Goal: Check status: Check status

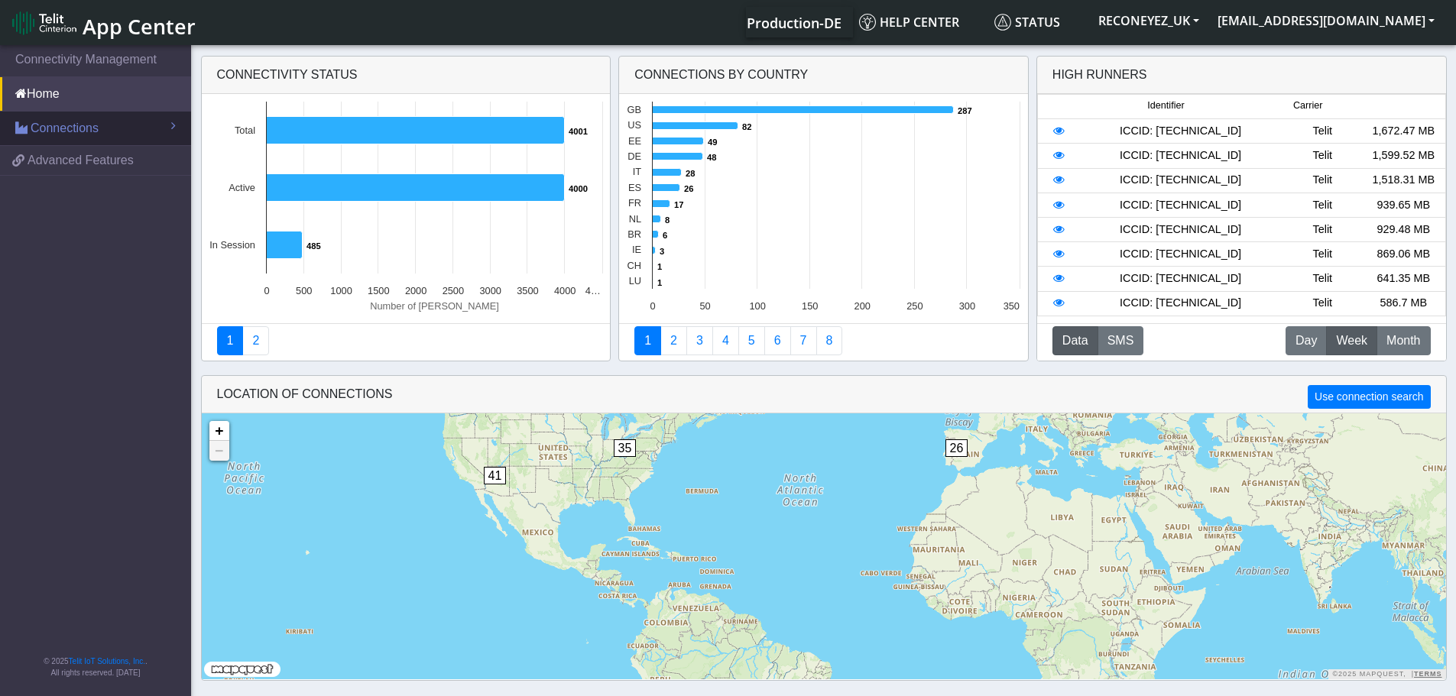
click at [98, 134] on link "Connections" at bounding box center [95, 129] width 191 height 34
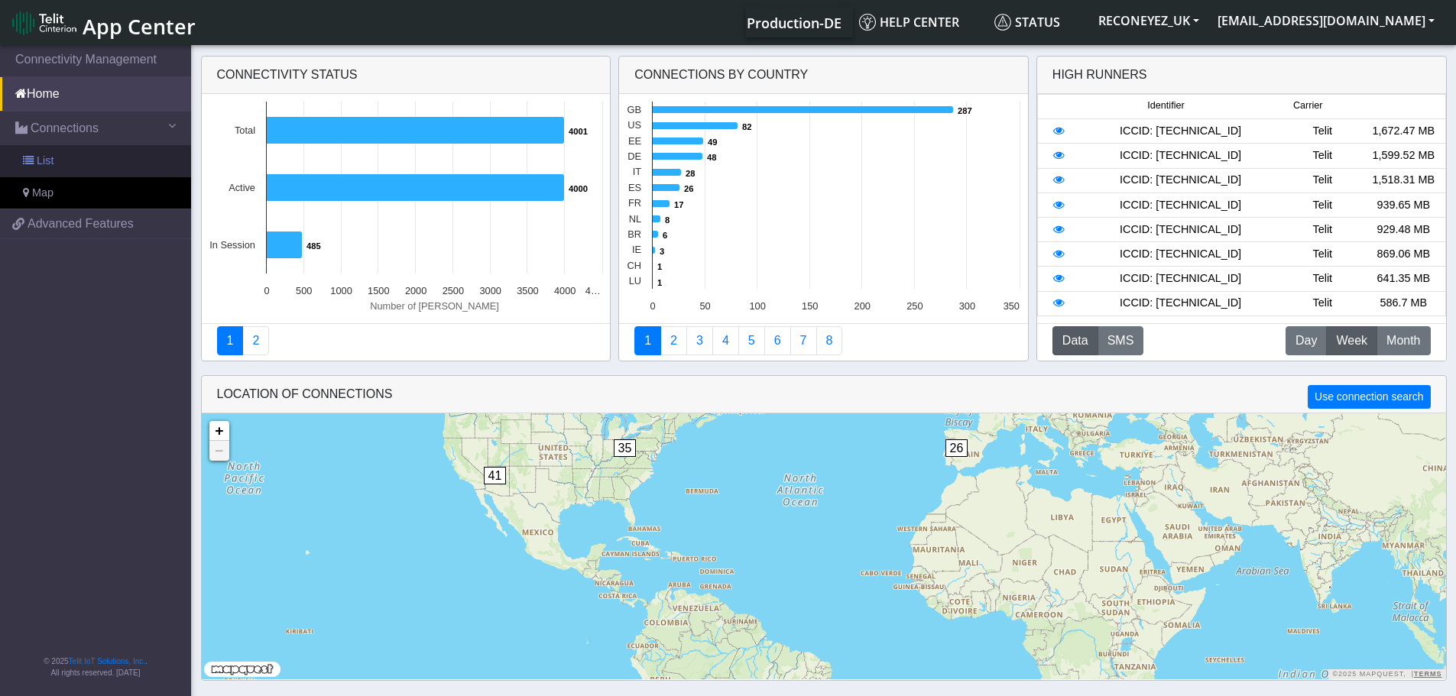
click at [84, 157] on link "List" at bounding box center [95, 161] width 191 height 32
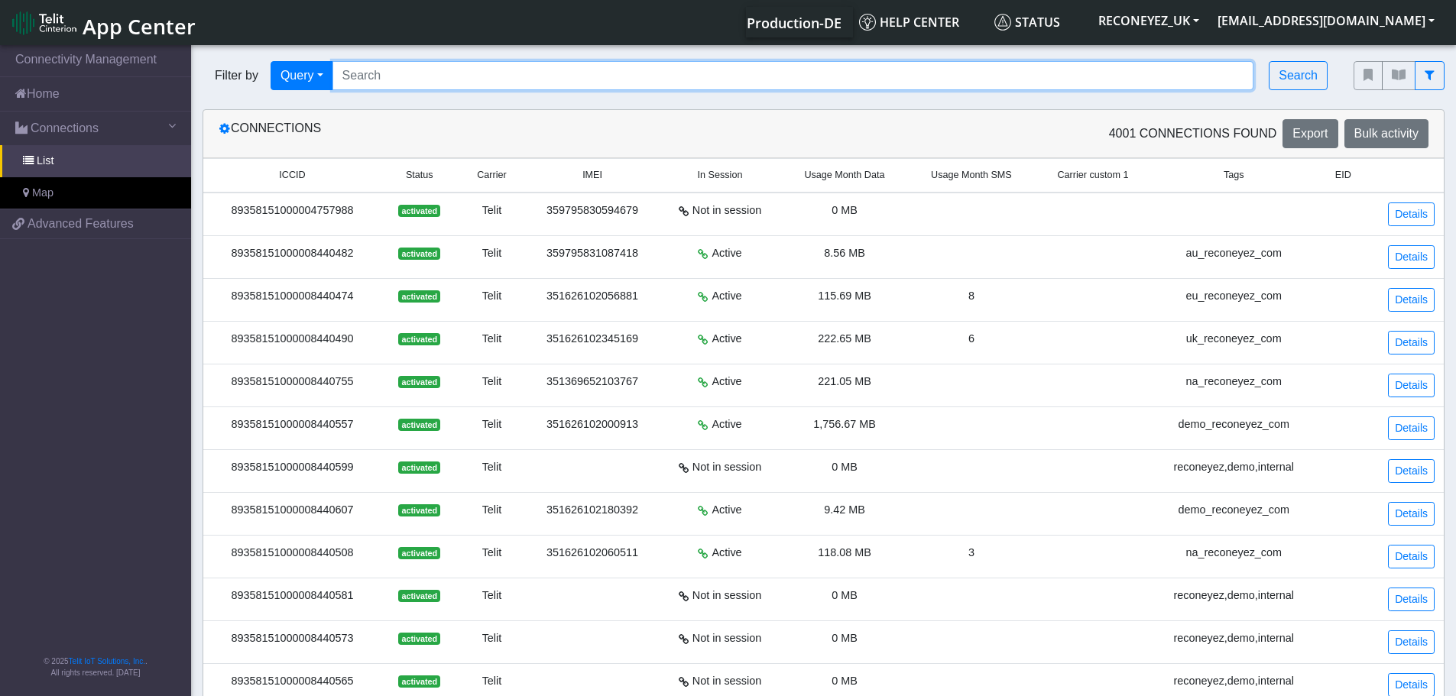
click at [884, 69] on input "Search..." at bounding box center [793, 75] width 922 height 29
paste input "89358151000008425764"
type input "89358151000008425764"
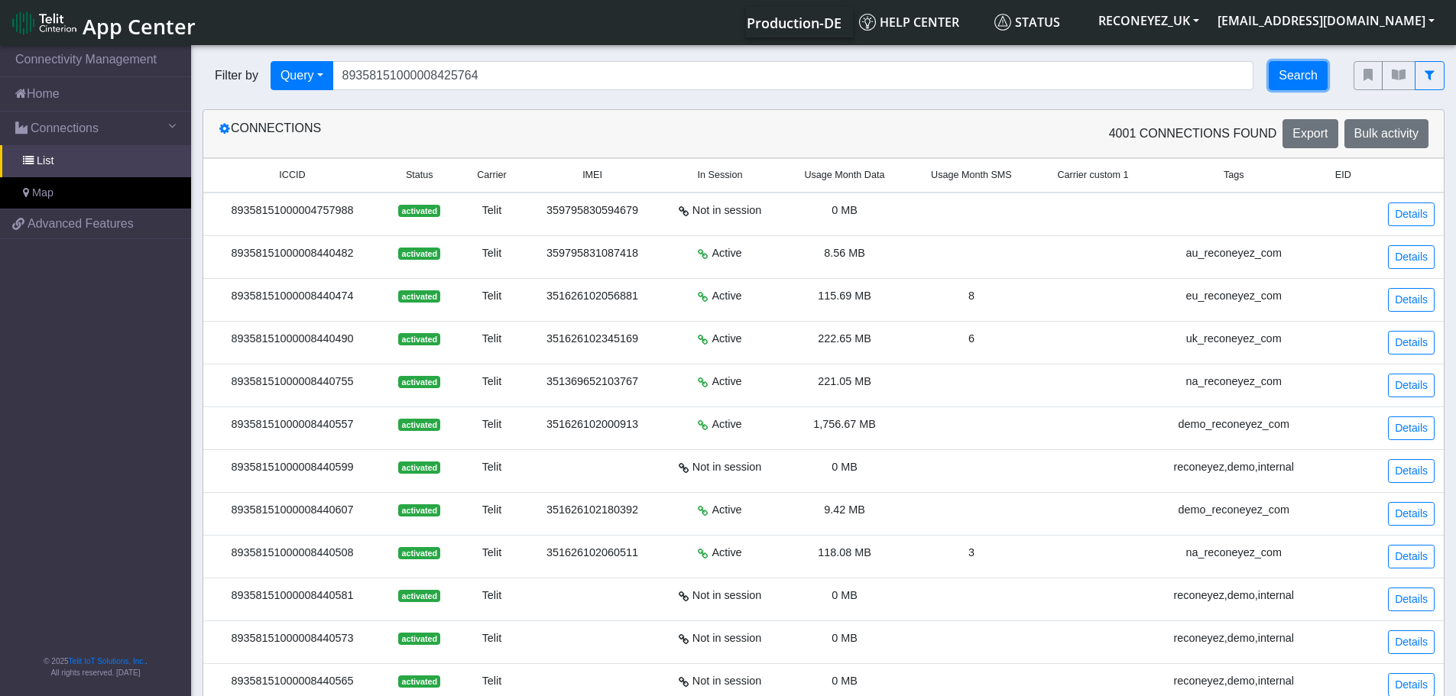
click at [1312, 86] on button "Search" at bounding box center [1298, 75] width 59 height 29
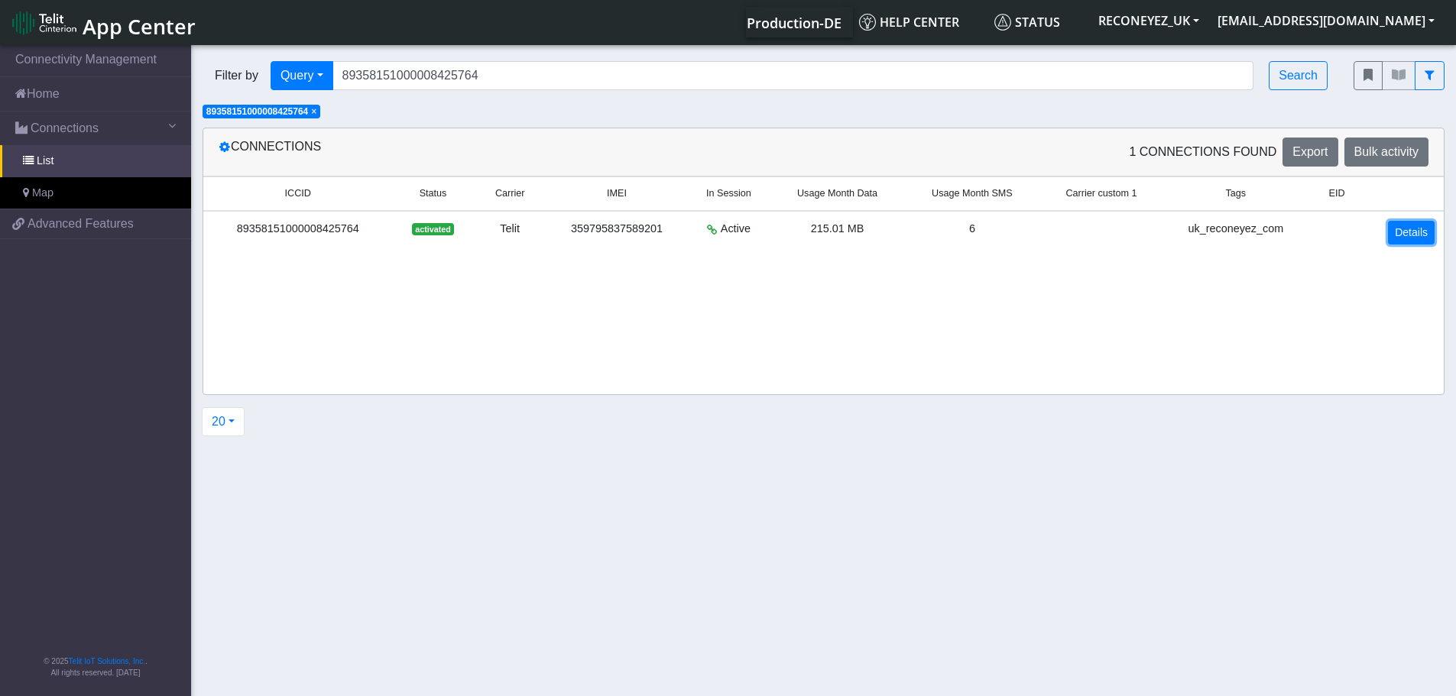
click at [1420, 232] on link "Details" at bounding box center [1411, 233] width 47 height 24
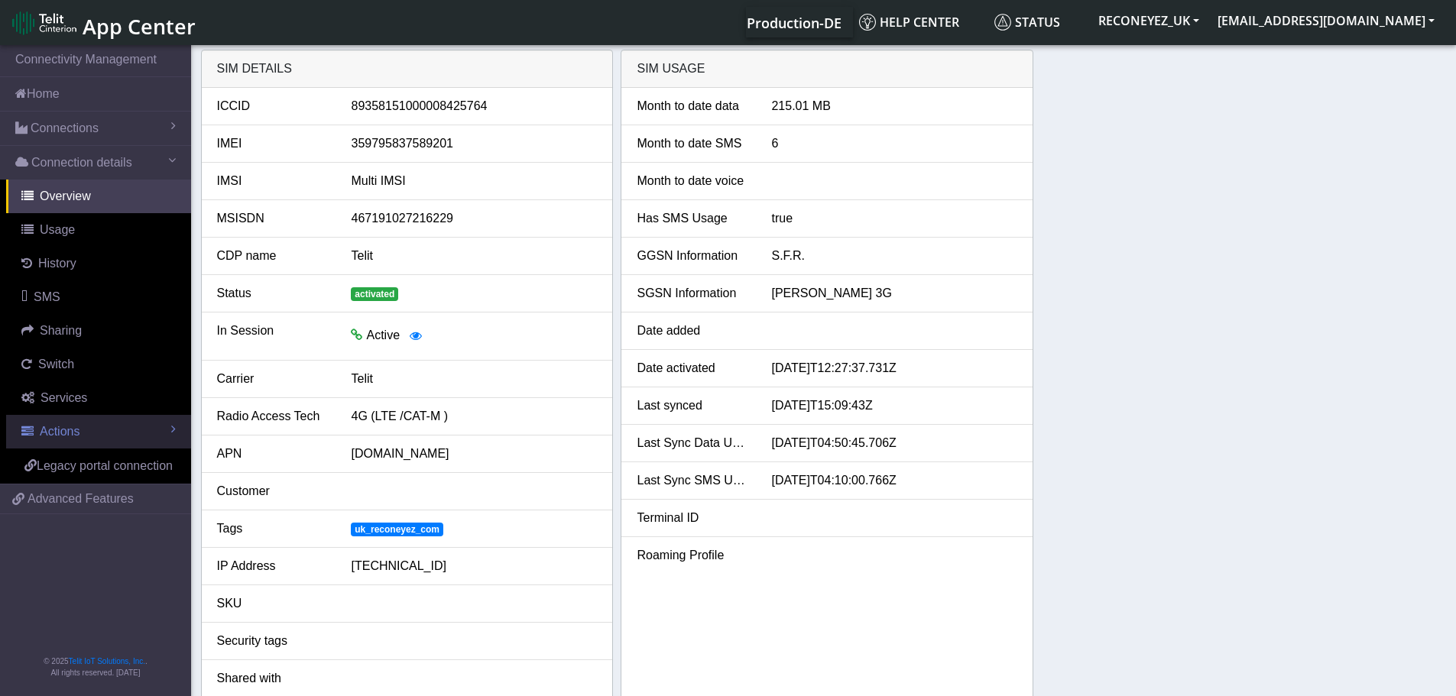
click at [81, 426] on link "Actions" at bounding box center [98, 432] width 185 height 34
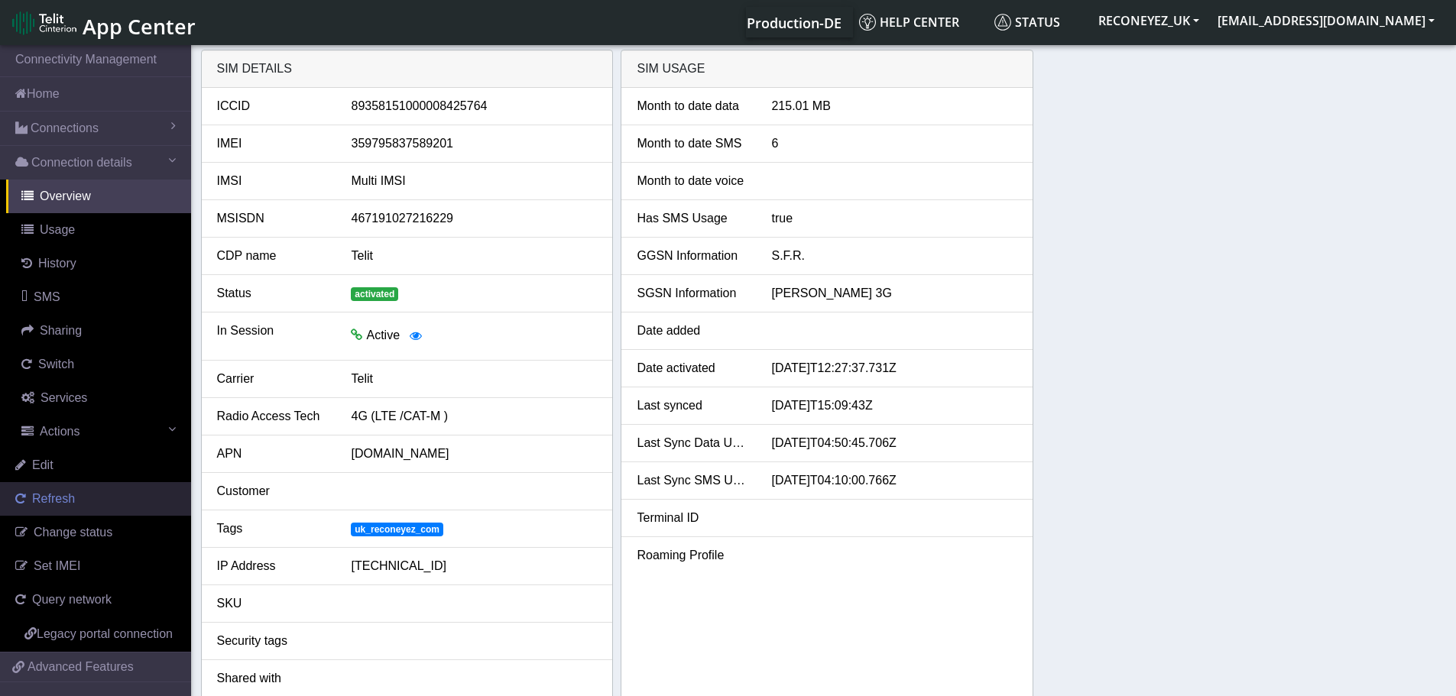
click at [71, 503] on span "Refresh" at bounding box center [53, 498] width 43 height 13
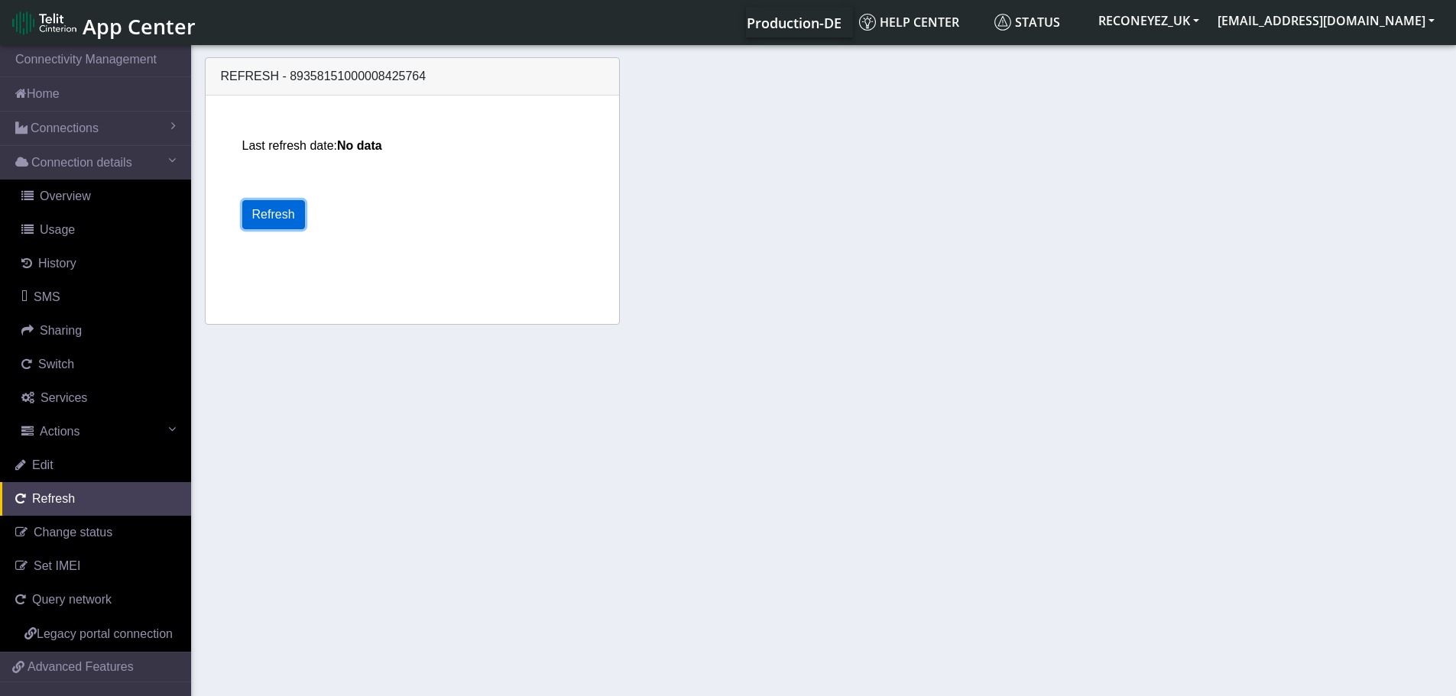
click at [282, 215] on button "Refresh" at bounding box center [273, 214] width 63 height 29
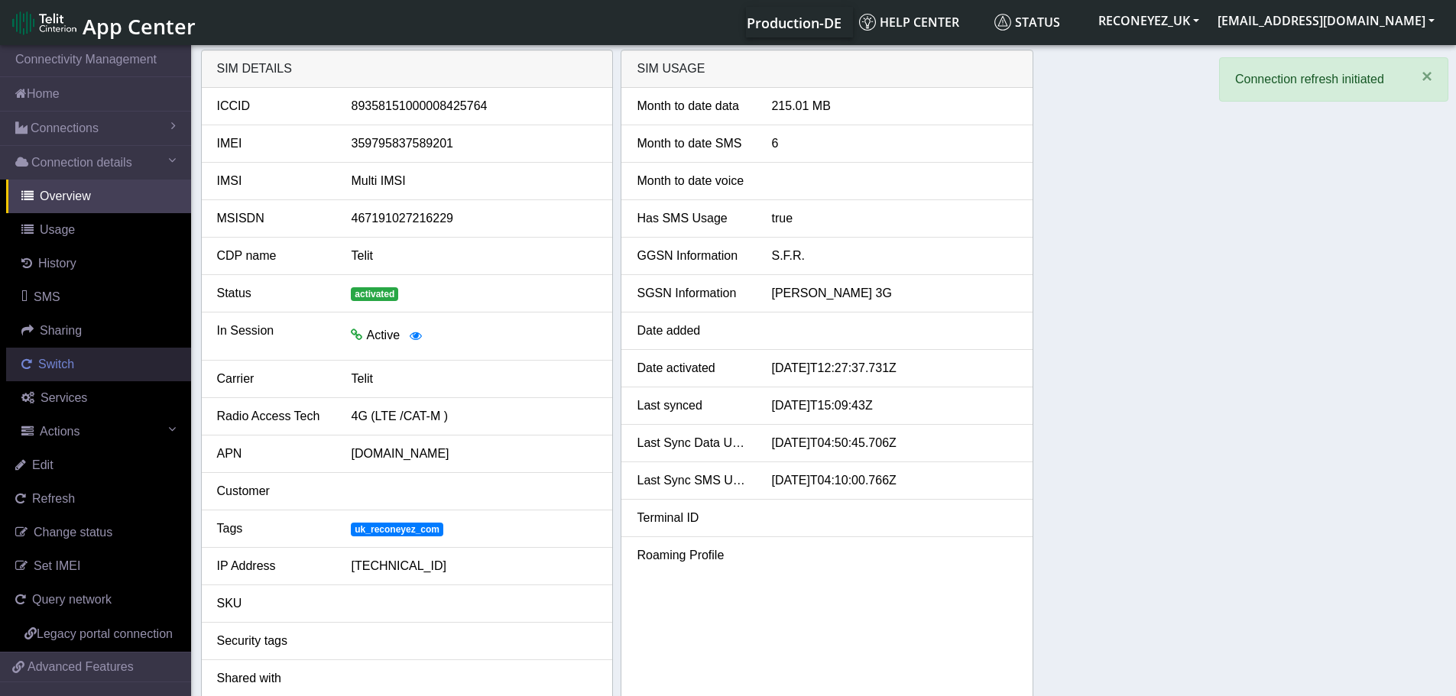
click at [81, 372] on link "Switch" at bounding box center [98, 365] width 185 height 34
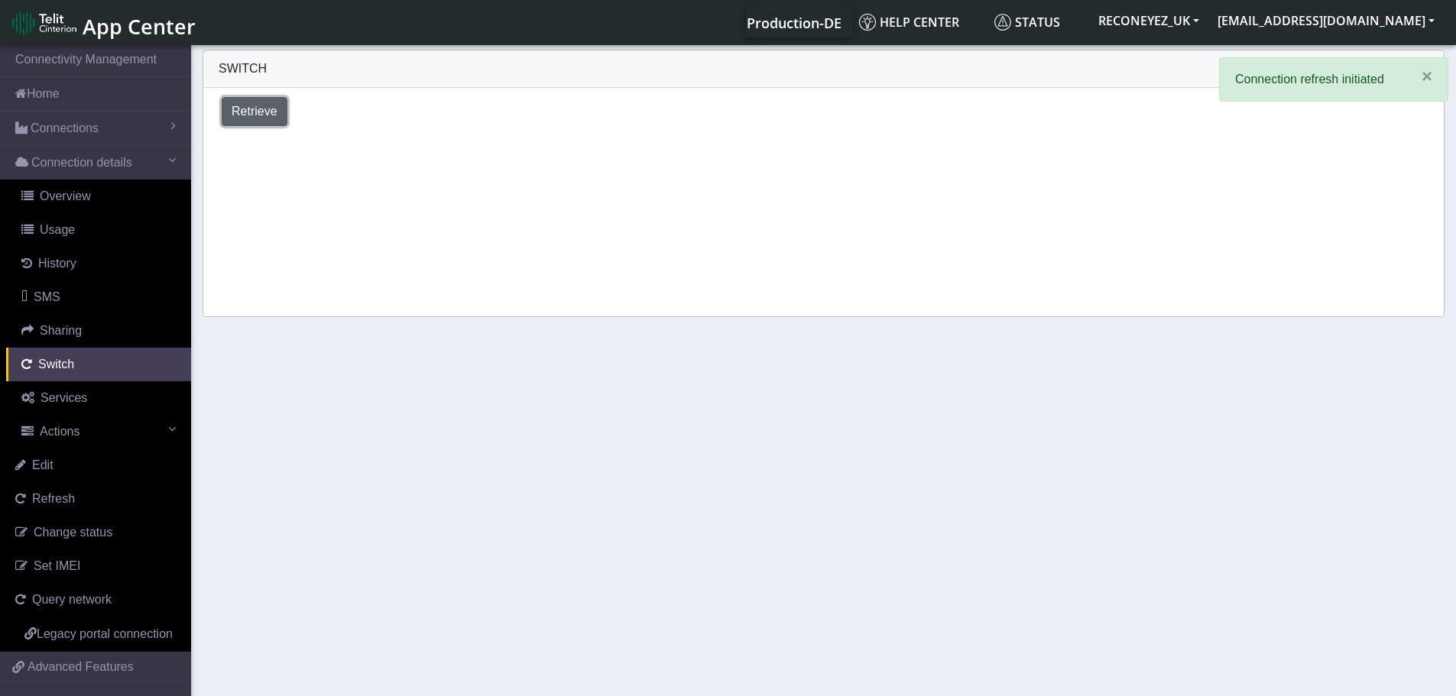
click at [259, 110] on span "Retrieve" at bounding box center [255, 111] width 46 height 13
select select "United Kingdom"
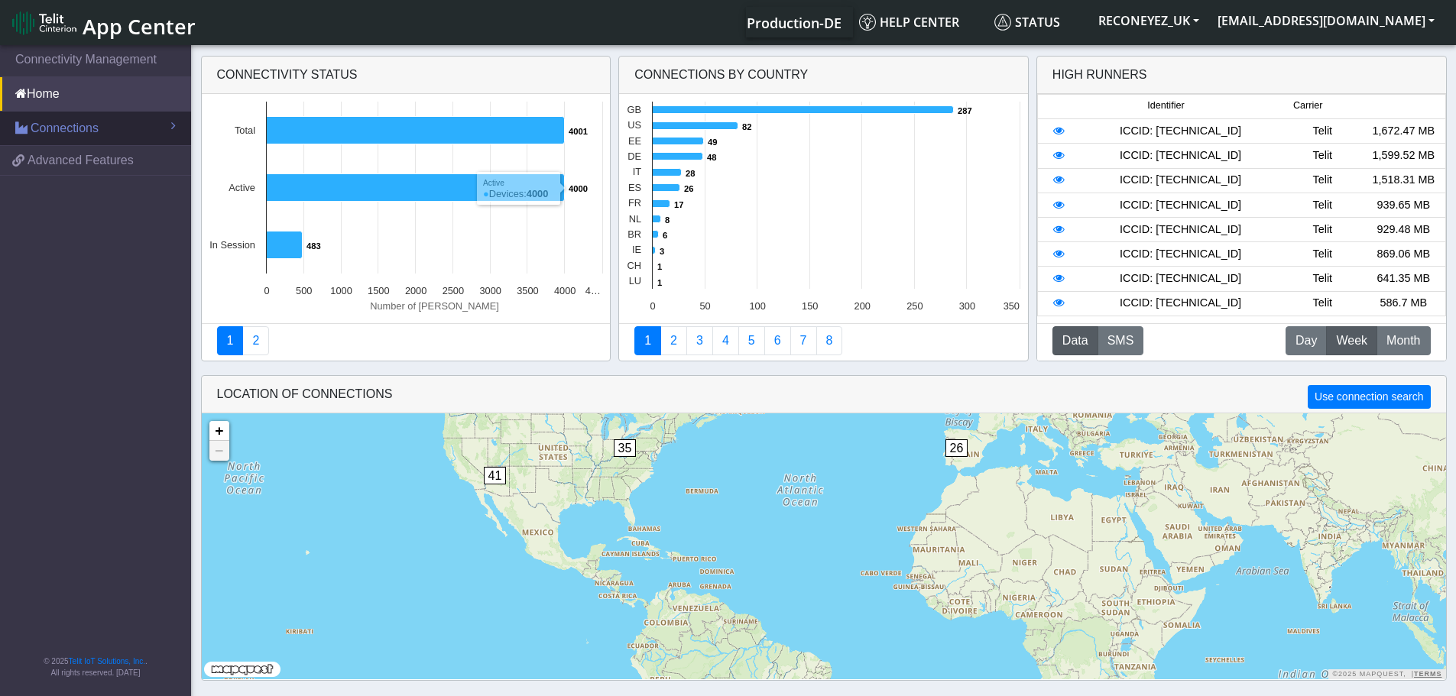
click at [102, 132] on link "Connections" at bounding box center [95, 129] width 191 height 34
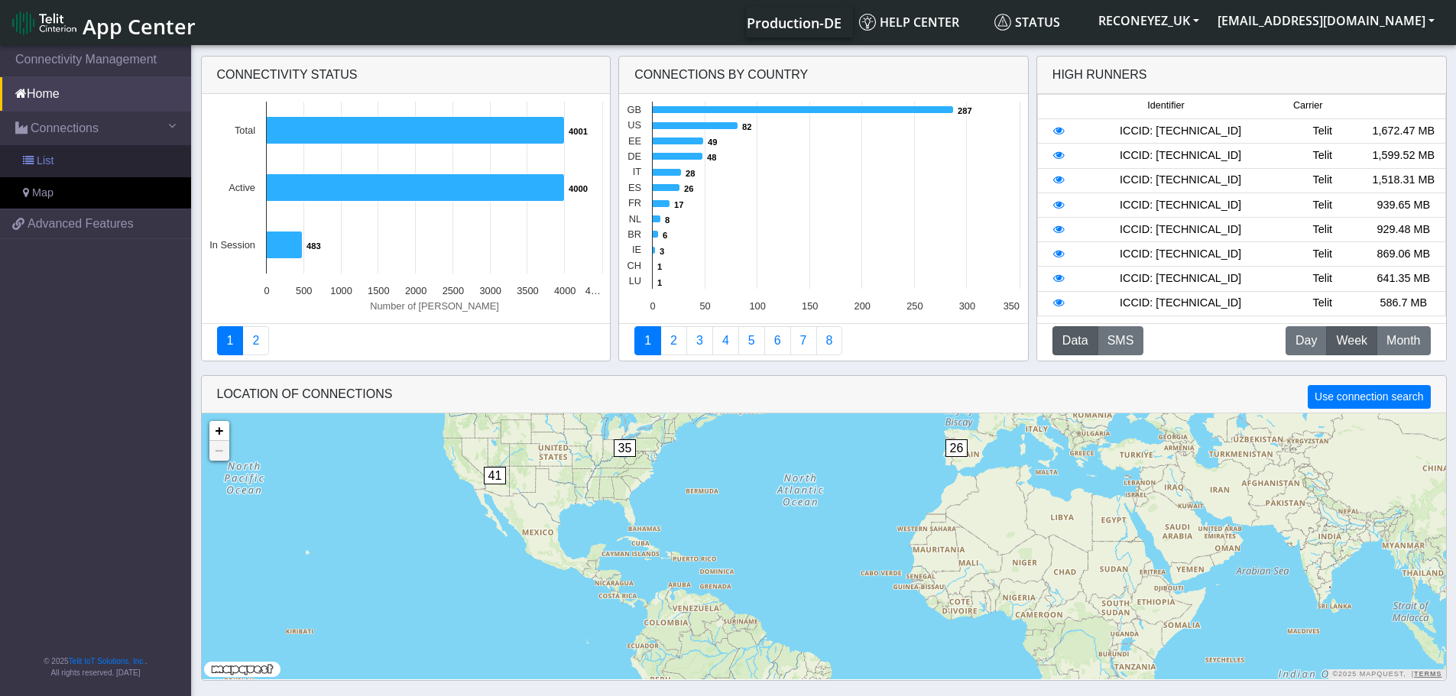
click at [82, 163] on link "List" at bounding box center [95, 161] width 191 height 32
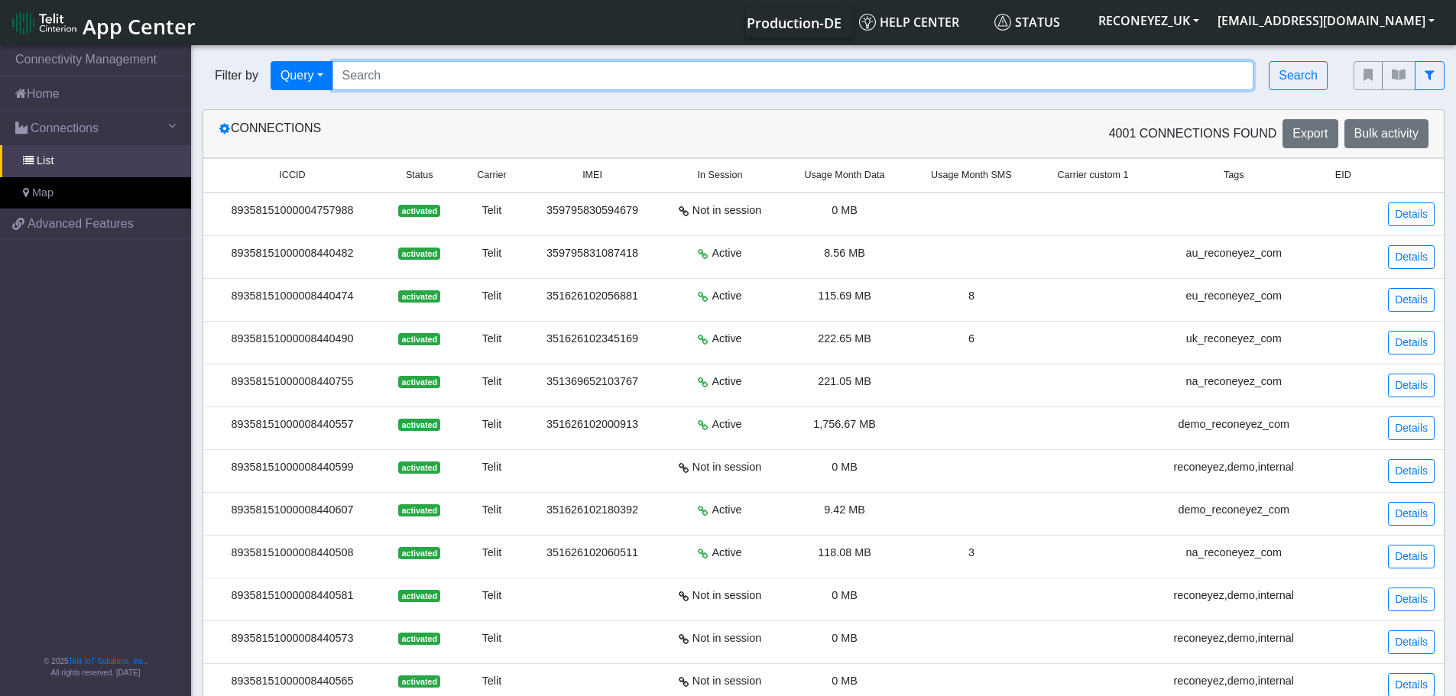
click at [542, 77] on input "Search..." at bounding box center [793, 75] width 922 height 29
paste input "89358151000030963378"
type input "89358151000030963378"
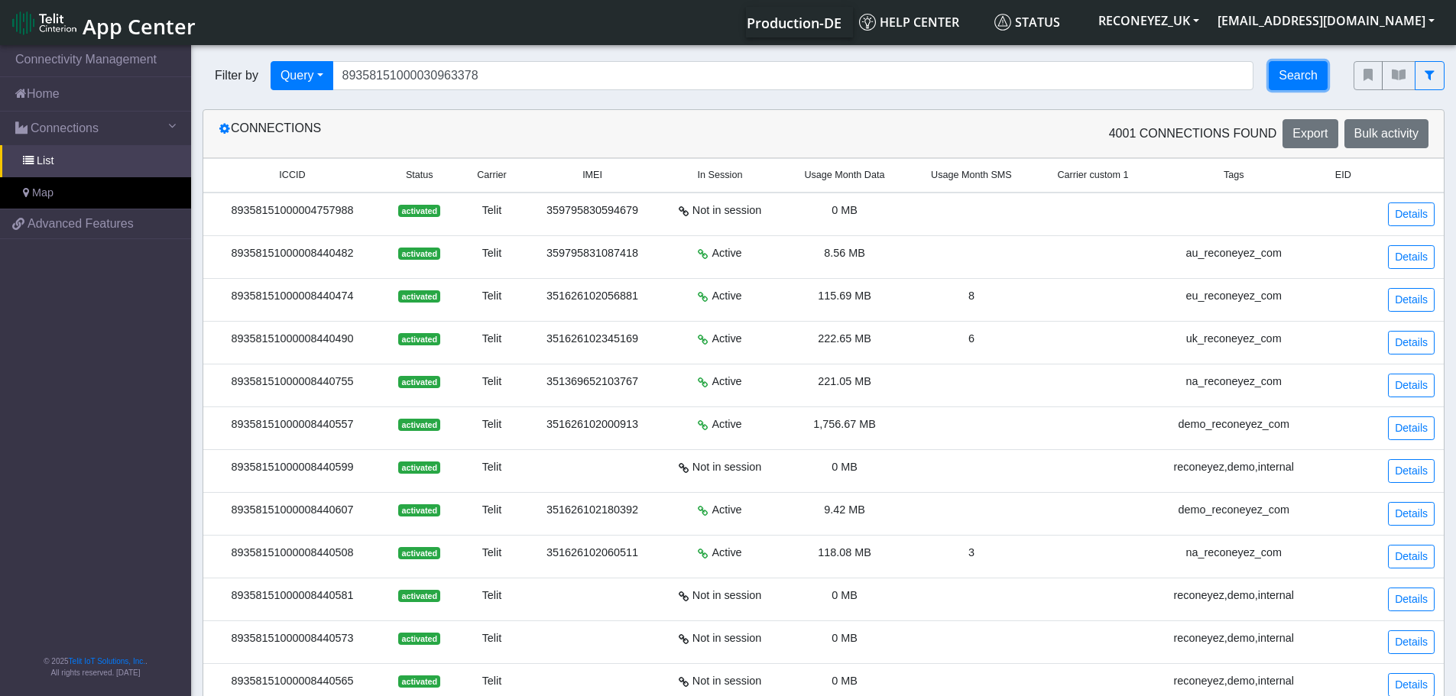
click at [1290, 77] on button "Search" at bounding box center [1298, 75] width 59 height 29
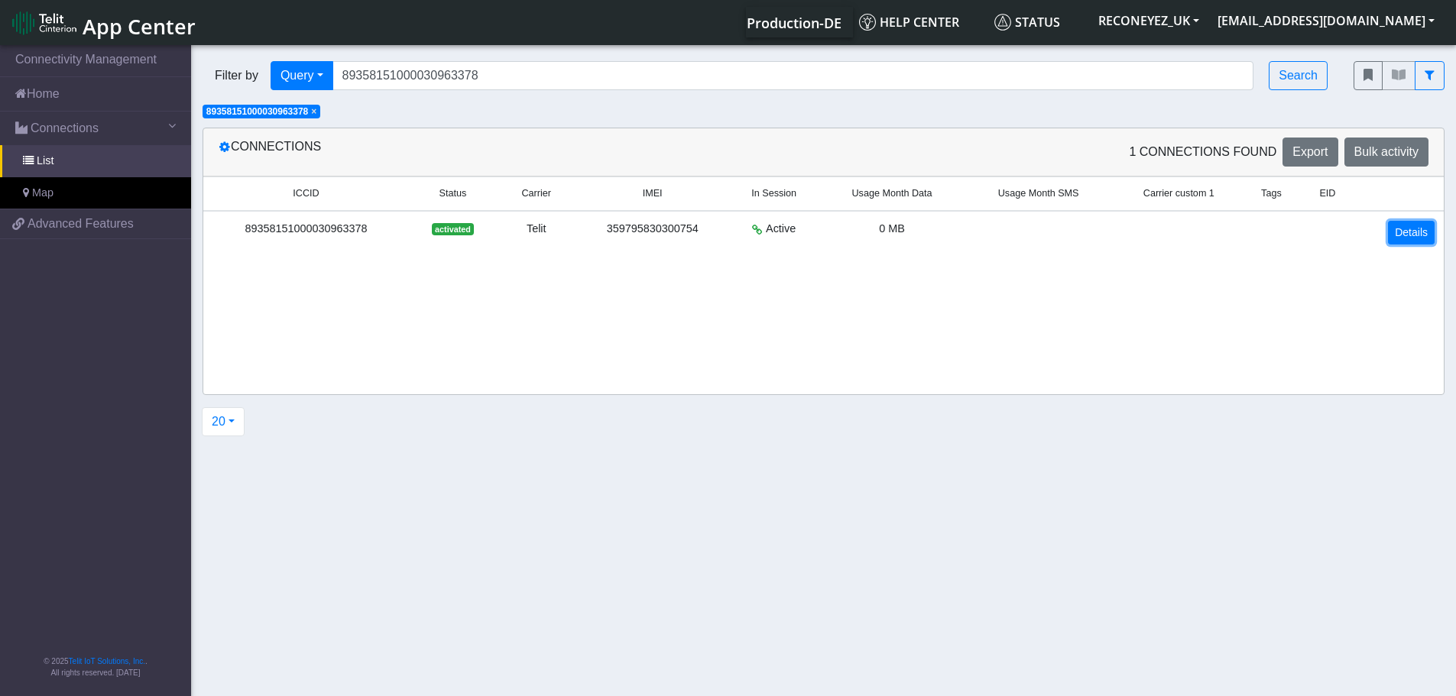
click at [1401, 236] on link "Details" at bounding box center [1411, 233] width 47 height 24
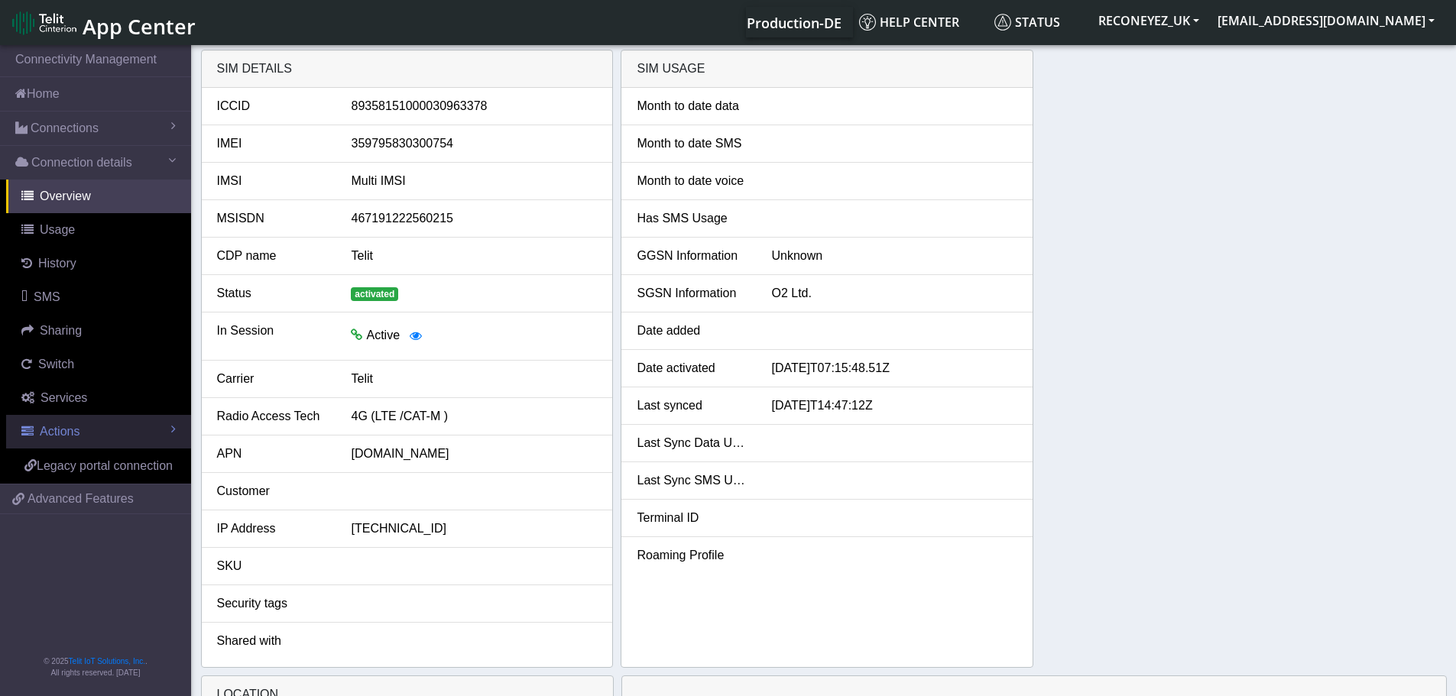
click at [86, 441] on link "Actions" at bounding box center [98, 432] width 185 height 34
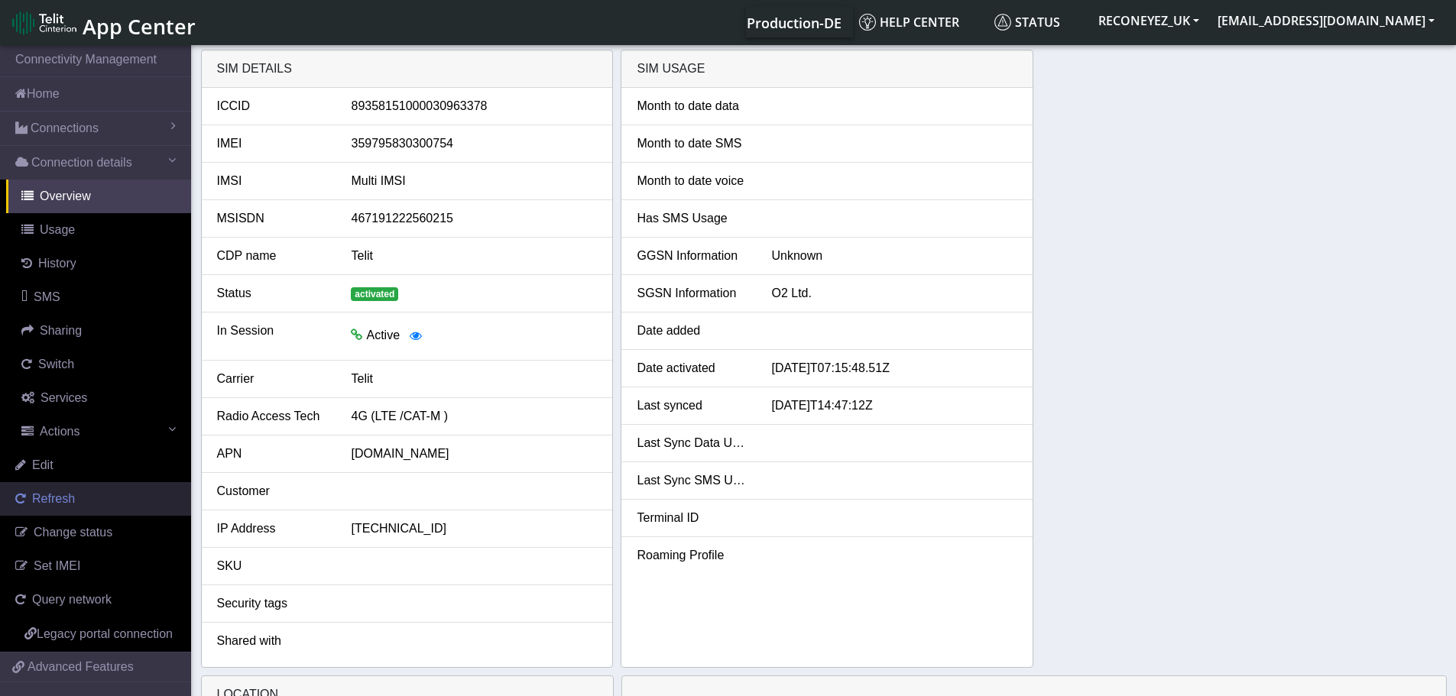
click at [69, 496] on span "Refresh" at bounding box center [53, 498] width 43 height 13
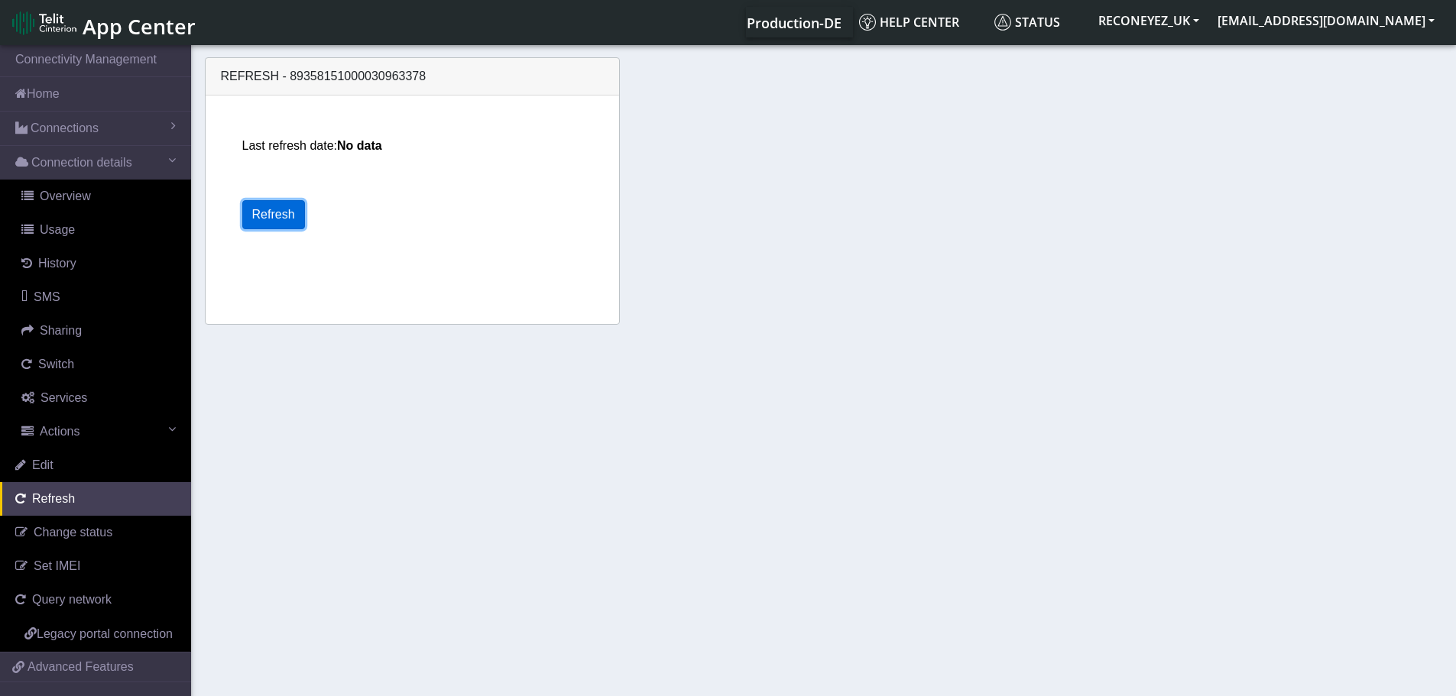
click at [267, 219] on button "Refresh" at bounding box center [273, 214] width 63 height 29
